Goal: Task Accomplishment & Management: Use online tool/utility

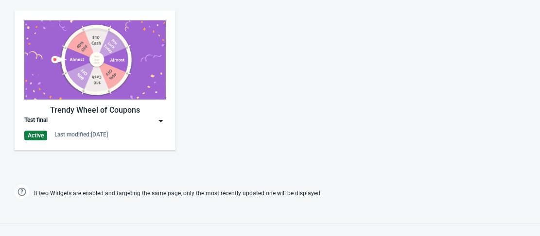
scroll to position [486, 0]
click at [97, 73] on img at bounding box center [94, 59] width 141 height 79
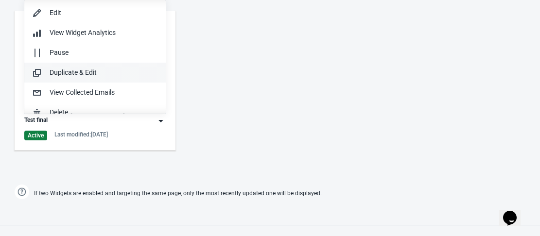
scroll to position [0, 0]
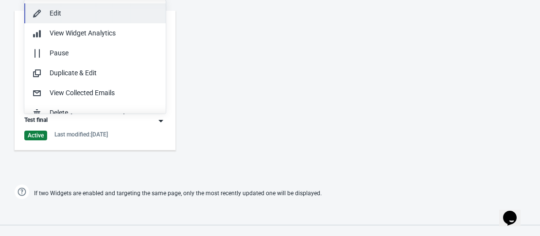
click at [70, 13] on div "Edit" at bounding box center [104, 13] width 108 height 10
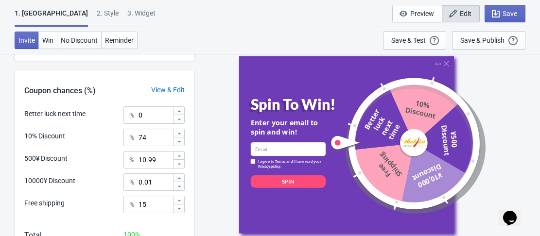
scroll to position [291, 0]
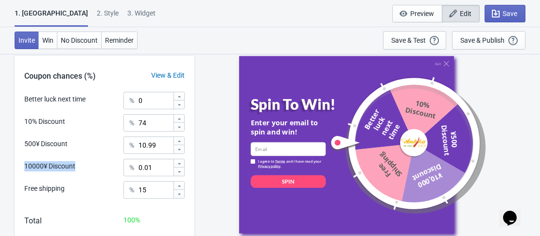
drag, startPoint x: 19, startPoint y: 167, endPoint x: 78, endPoint y: 169, distance: 58.3
click at [78, 169] on div "Better luck next time % 0 10% Discount % 74 500¥ Discount % 10.99 10000¥ Discou…" at bounding box center [105, 149] width 180 height 114
click at [97, 169] on div "10000¥ Discount % 0.01" at bounding box center [104, 165] width 160 height 13
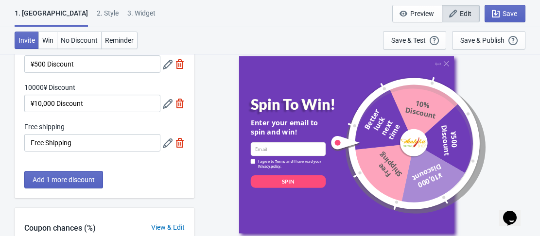
scroll to position [97, 0]
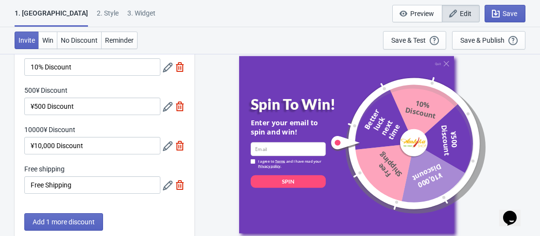
click at [166, 146] on icon at bounding box center [168, 146] width 10 height 10
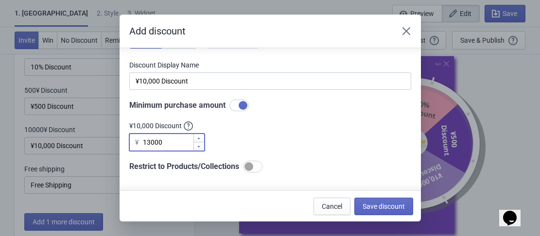
drag, startPoint x: 167, startPoint y: 141, endPoint x: 129, endPoint y: 136, distance: 38.1
click at [129, 136] on div "¥ 13000" at bounding box center [166, 142] width 75 height 17
click at [272, 139] on div "Do you want to automatically generate discount codes with Tada or use your own …" at bounding box center [270, 67] width 282 height 212
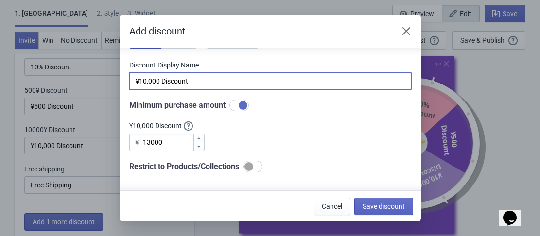
drag, startPoint x: 135, startPoint y: 83, endPoint x: 224, endPoint y: 83, distance: 89.8
click at [224, 83] on input "¥10,000 Discount" at bounding box center [270, 80] width 282 height 17
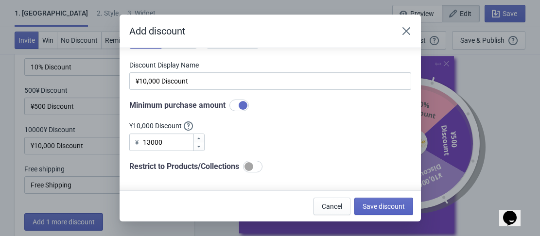
click at [288, 142] on div "Do you want to automatically generate discount codes with Tada or use your own …" at bounding box center [270, 67] width 282 height 212
click at [409, 34] on icon "Close" at bounding box center [406, 31] width 10 height 10
